Goal: Check status: Check status

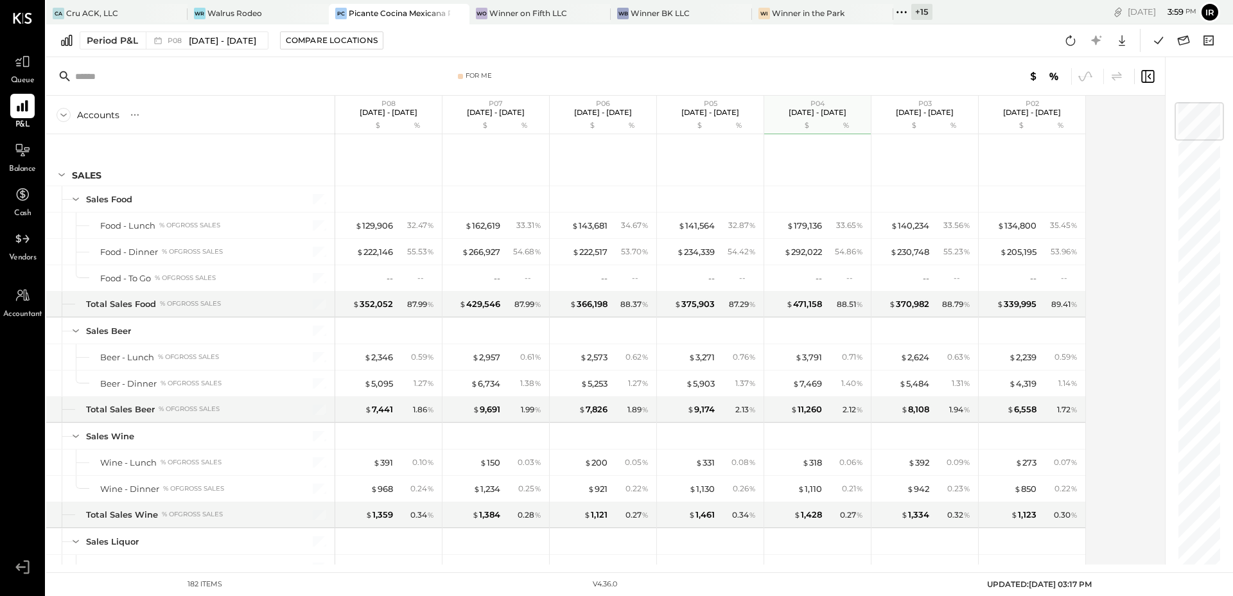
scroll to position [3704, 0]
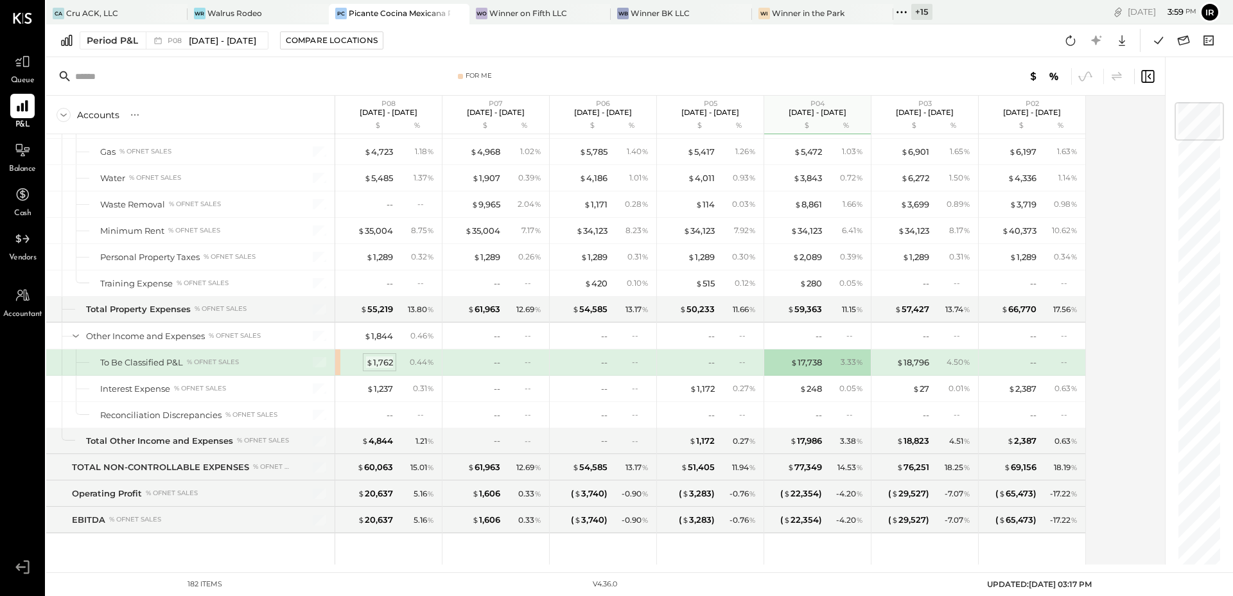
click at [380, 360] on div "$ 1,762" at bounding box center [379, 362] width 27 height 12
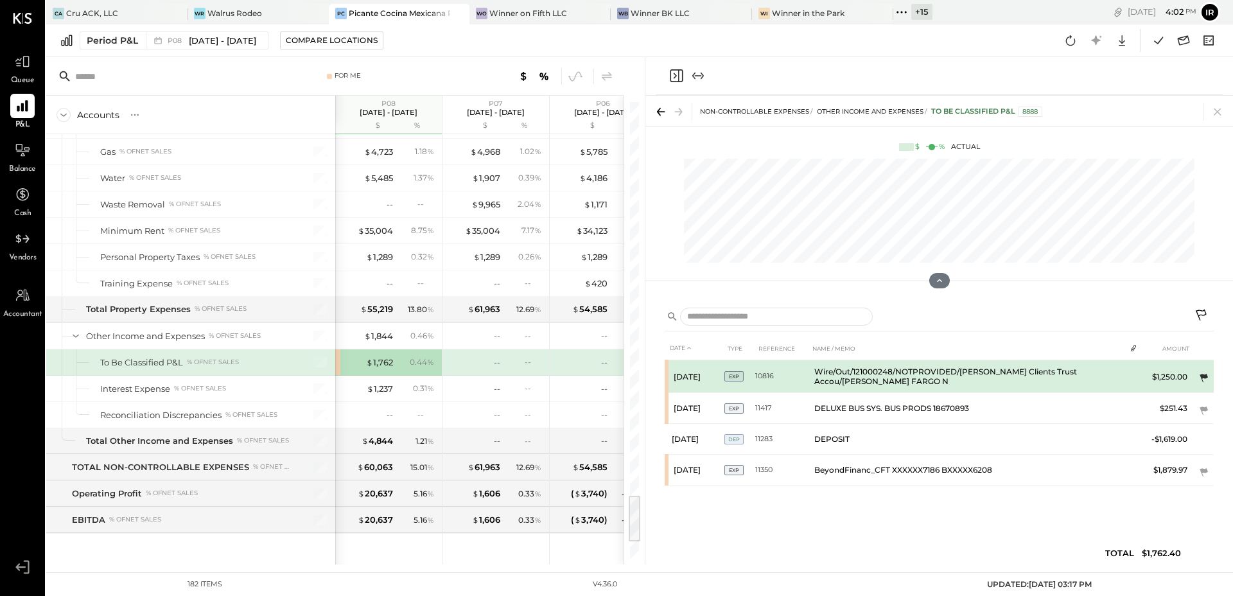
click at [1205, 373] on icon at bounding box center [1203, 378] width 13 height 13
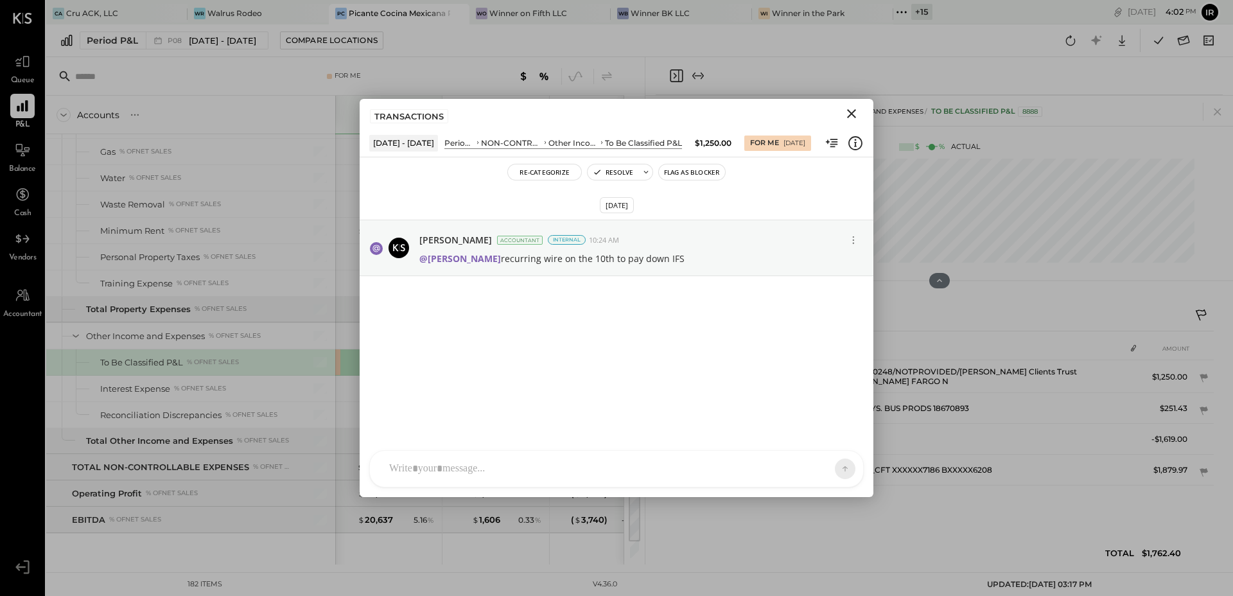
click at [855, 105] on button "Close" at bounding box center [851, 113] width 23 height 17
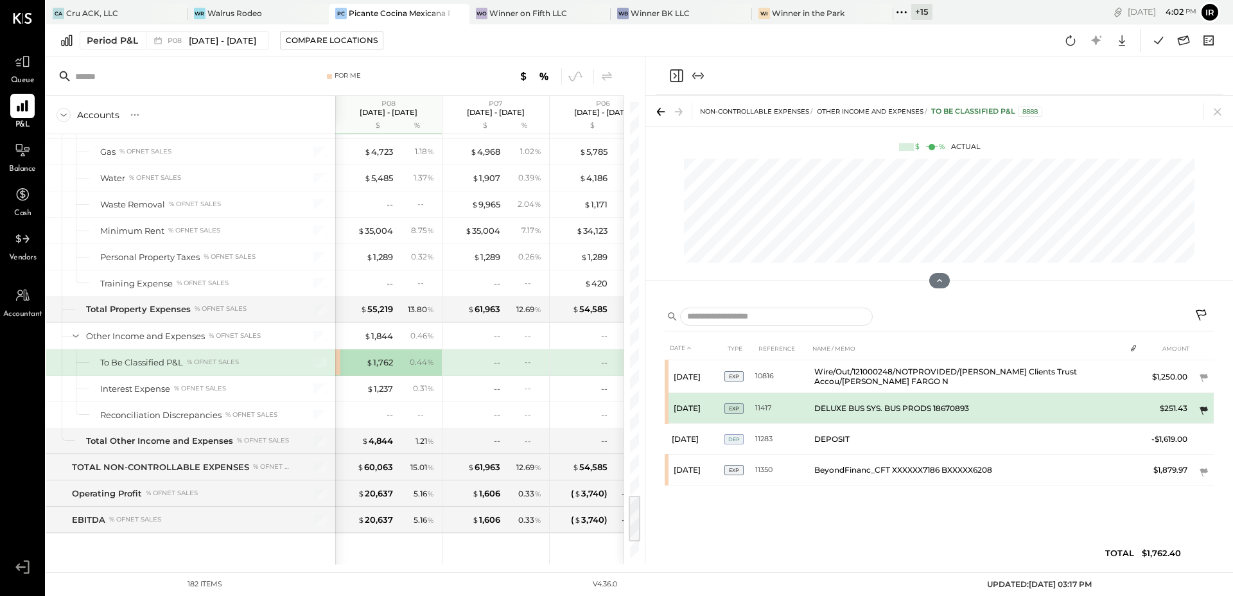
click at [1205, 410] on icon at bounding box center [1204, 411] width 8 height 8
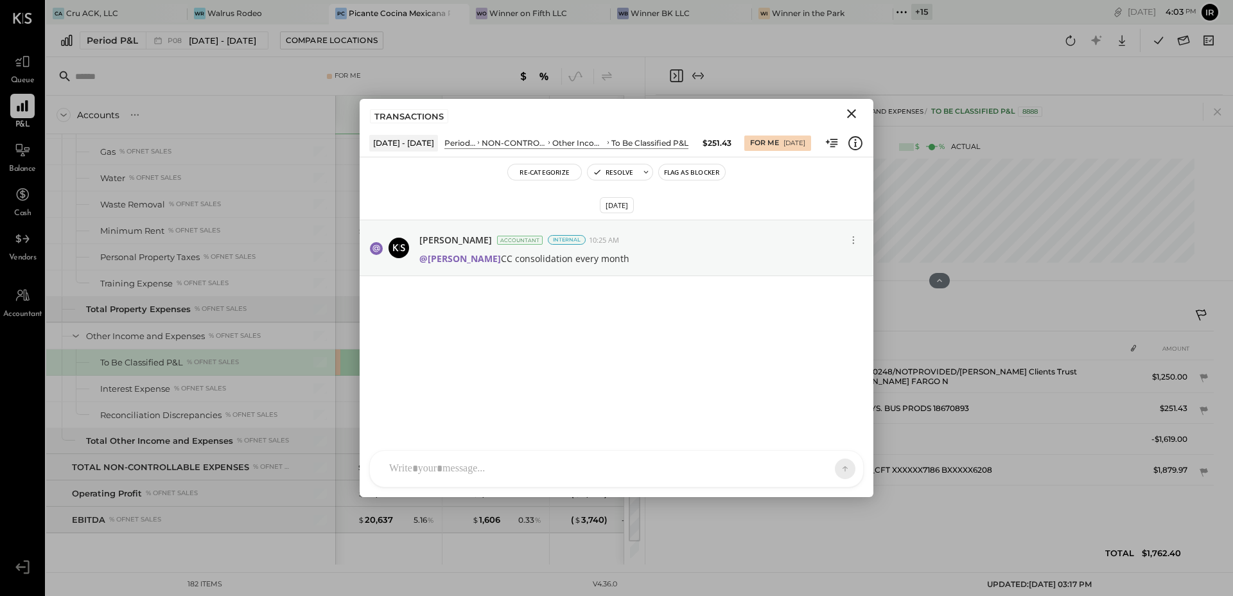
click at [850, 118] on icon "Close" at bounding box center [851, 113] width 15 height 15
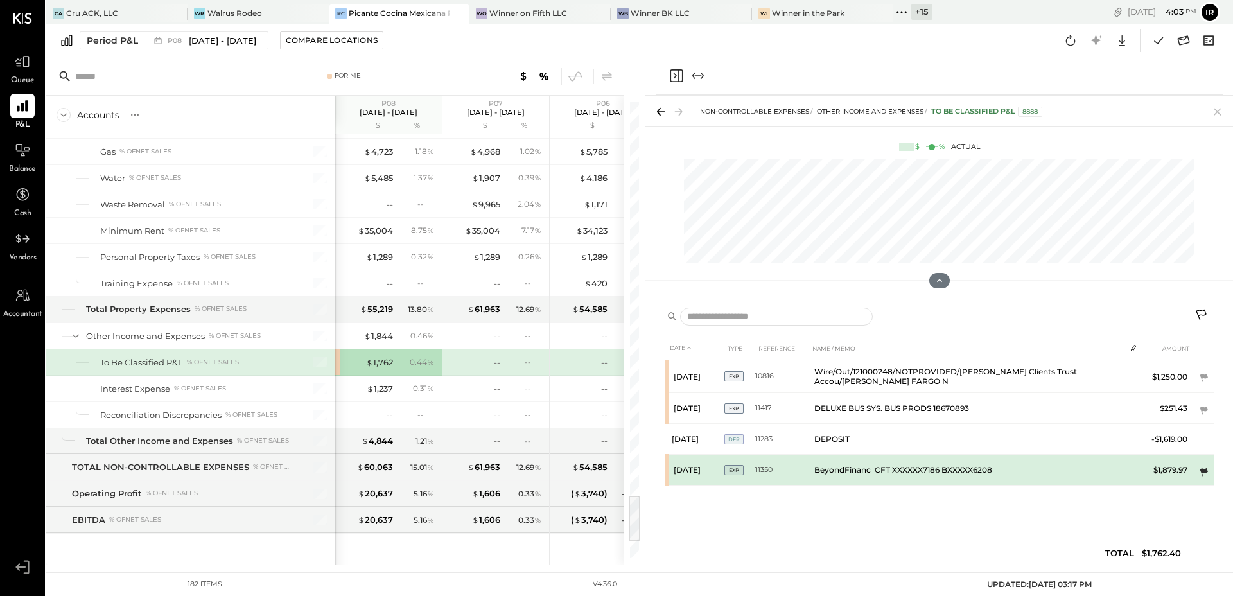
click at [1201, 471] on icon at bounding box center [1204, 472] width 8 height 8
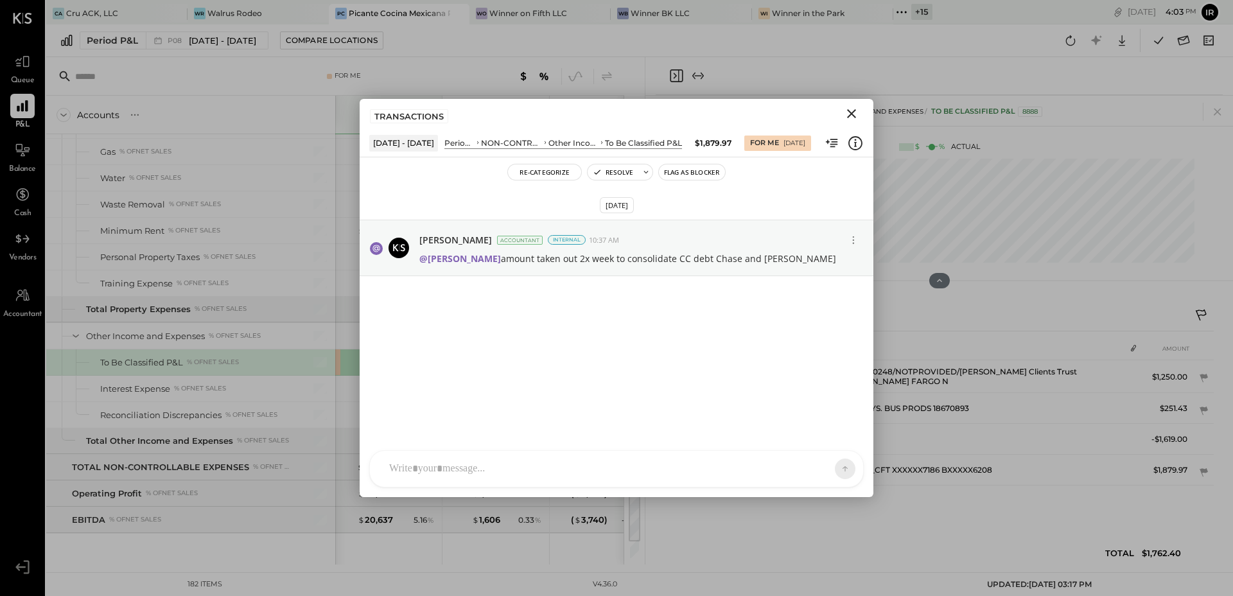
click at [852, 110] on icon "Close" at bounding box center [851, 113] width 15 height 15
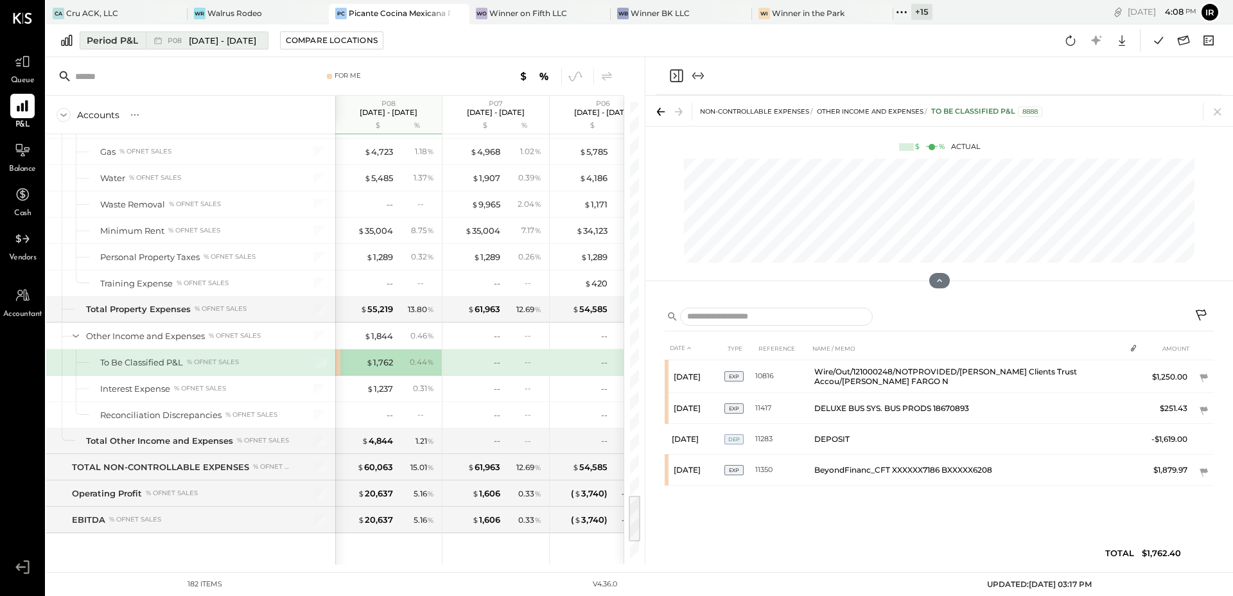
click at [146, 44] on div "P08 [DATE] - [DATE]" at bounding box center [204, 40] width 116 height 17
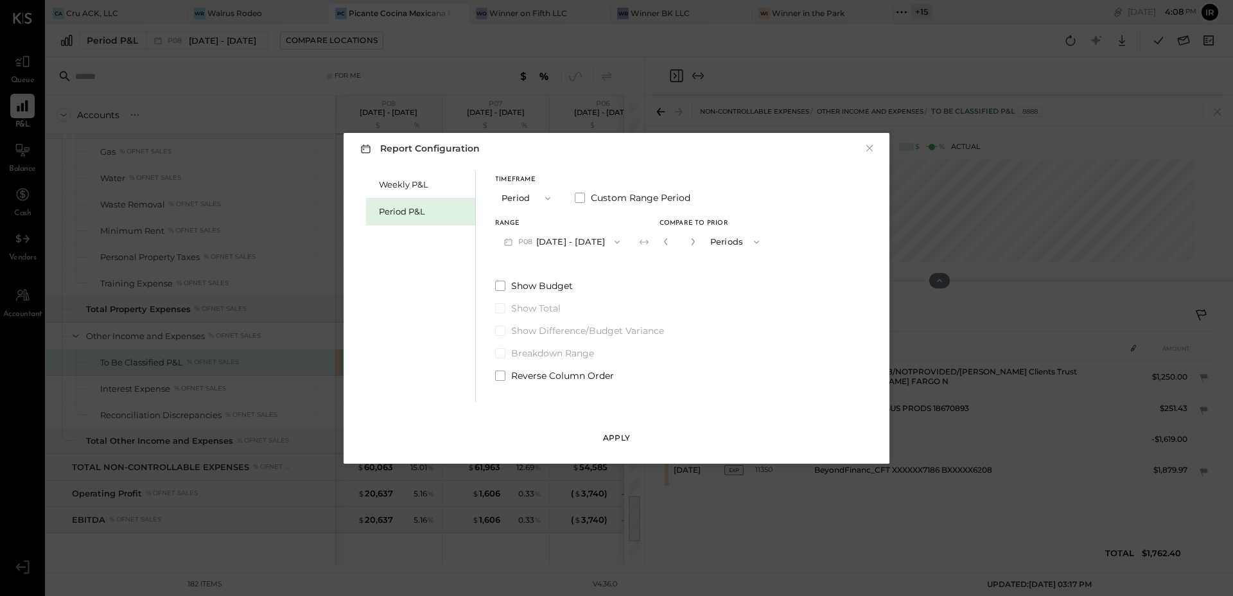
click at [617, 436] on div "Apply" at bounding box center [616, 437] width 27 height 11
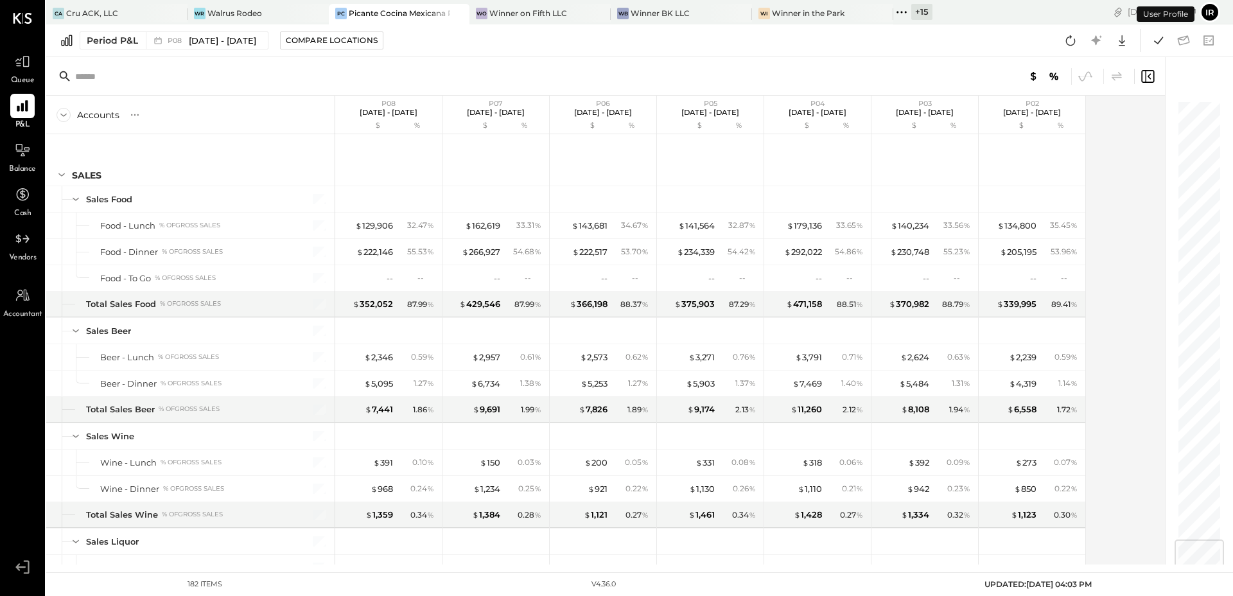
scroll to position [3704, 0]
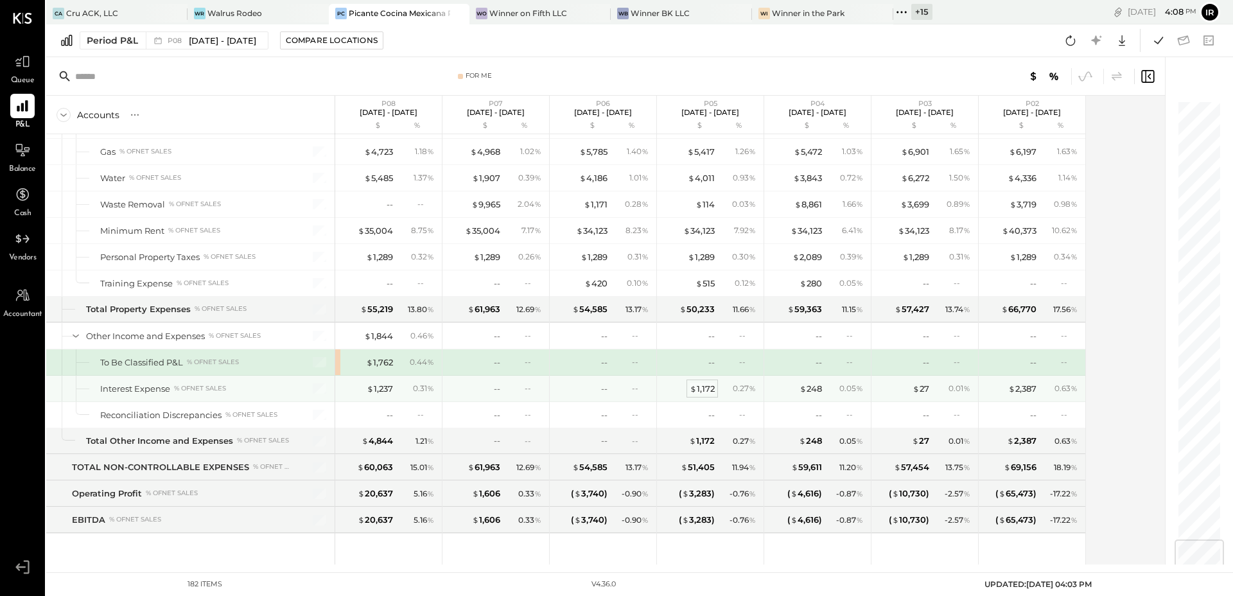
click at [705, 390] on div "$ 1,172" at bounding box center [702, 389] width 25 height 12
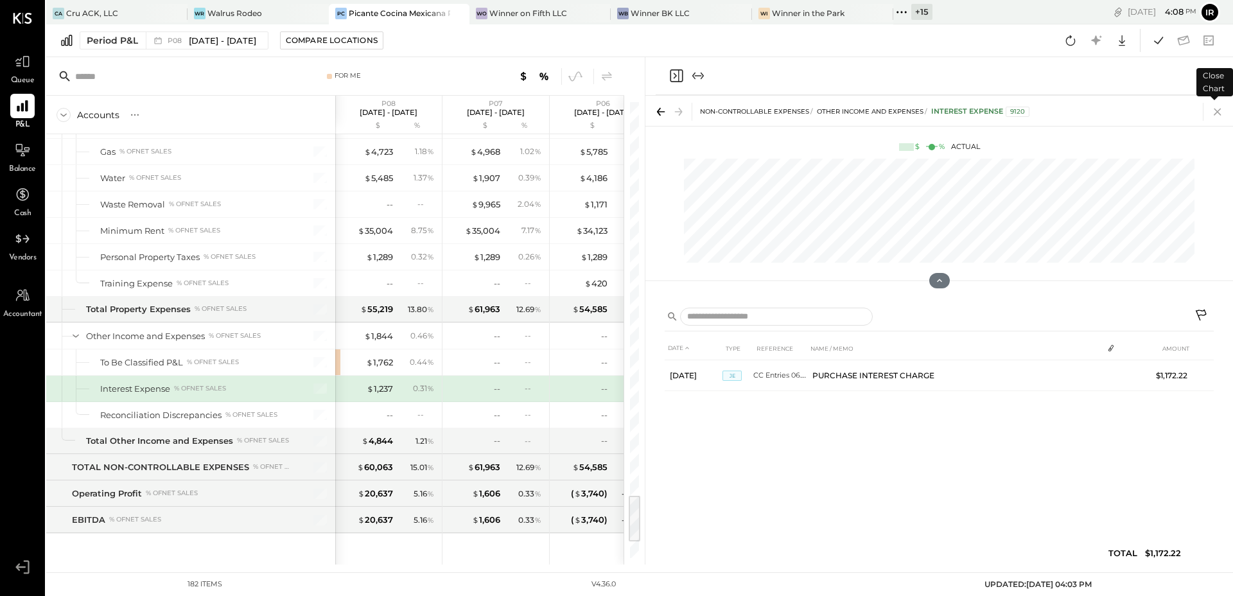
click at [1215, 114] on icon at bounding box center [1217, 112] width 7 height 7
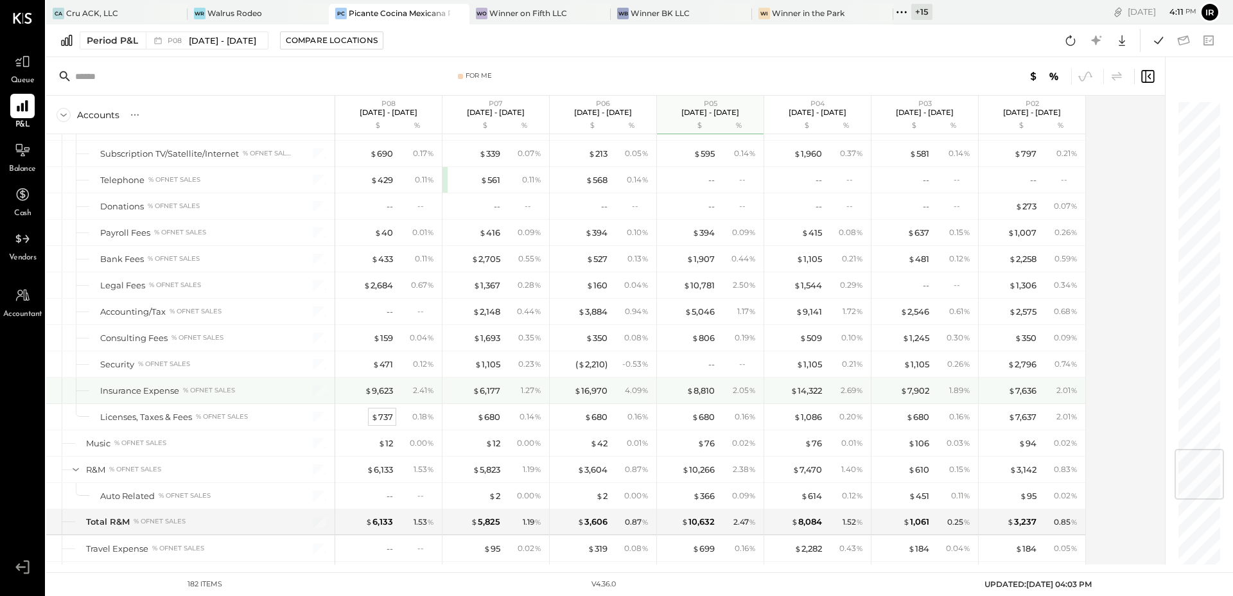
scroll to position [2931, 0]
